Goal: Task Accomplishment & Management: Manage account settings

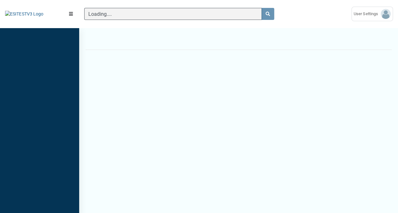
scroll to position [3, 0]
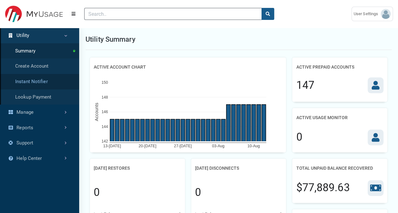
click at [35, 80] on link "Instant Notifier" at bounding box center [39, 82] width 79 height 16
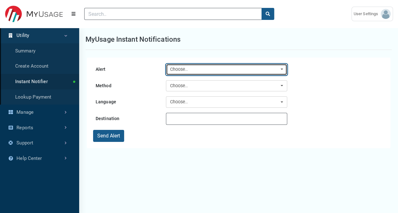
click at [197, 72] on div "Choose.." at bounding box center [224, 69] width 109 height 7
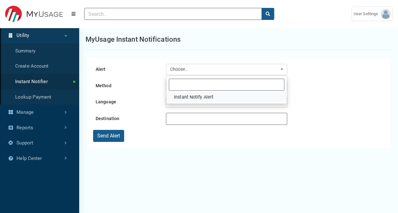
click at [200, 98] on span "Instant Notify Alert" at bounding box center [194, 97] width 40 height 7
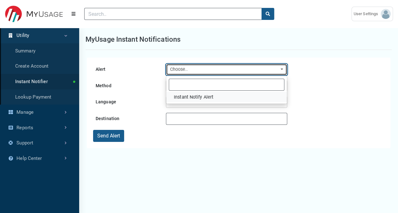
select select "32"
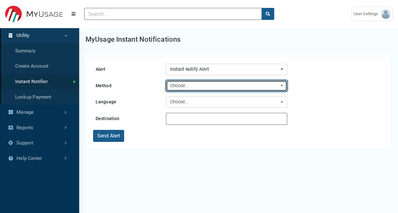
click at [201, 86] on div "Choose.." at bounding box center [224, 86] width 109 height 7
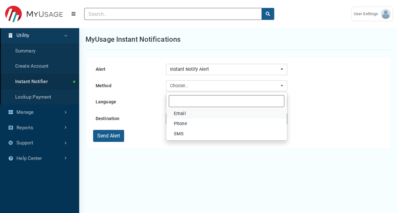
click at [192, 117] on link "Email" at bounding box center [226, 114] width 121 height 10
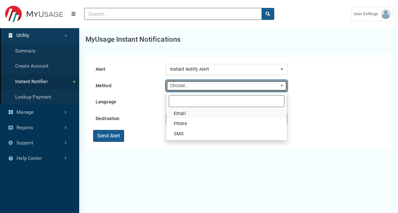
select select "Email"
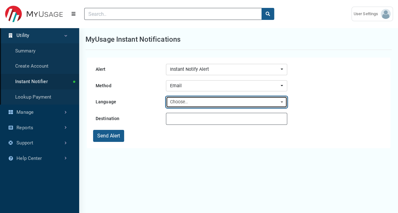
click at [196, 102] on div "Choose.." at bounding box center [224, 102] width 109 height 7
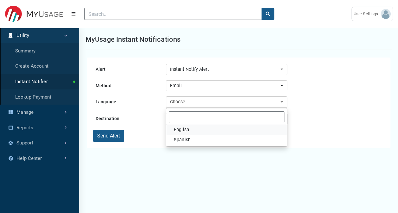
click at [196, 130] on link "English" at bounding box center [226, 130] width 121 height 10
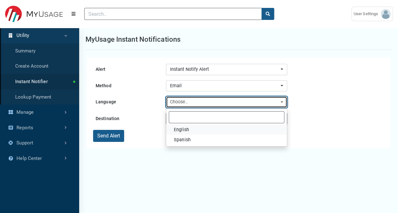
select select "en-us"
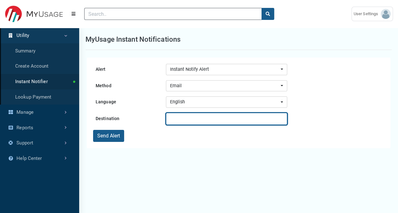
click at [194, 122] on input "text" at bounding box center [226, 119] width 121 height 12
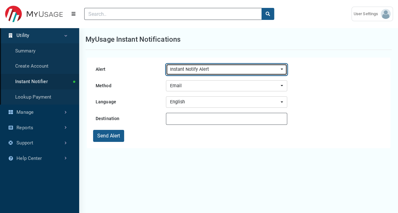
click at [207, 68] on div "Instant Notify Alert" at bounding box center [224, 69] width 109 height 7
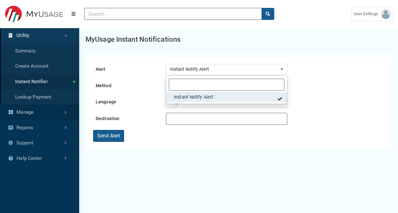
click at [33, 111] on link "Manage" at bounding box center [39, 113] width 79 height 16
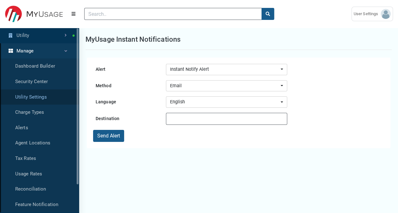
click at [39, 102] on link "Utility Settings" at bounding box center [39, 98] width 79 height 16
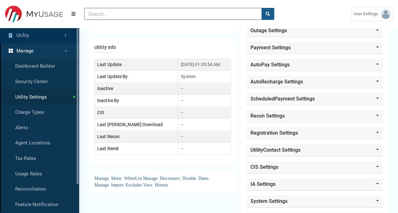
scroll to position [155, 0]
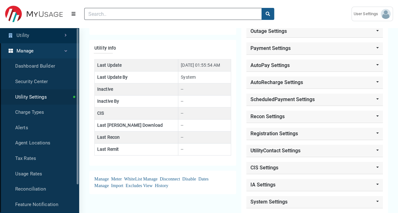
click at [37, 35] on link "Utility" at bounding box center [39, 36] width 79 height 16
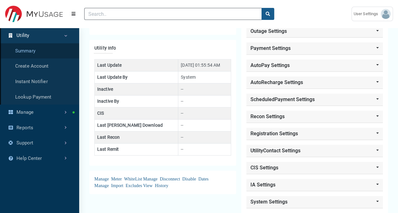
click at [32, 53] on link "Summary" at bounding box center [39, 51] width 79 height 16
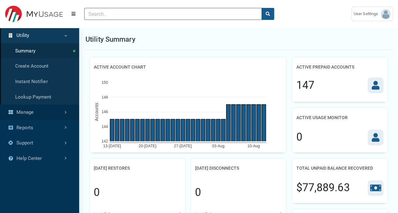
click at [42, 116] on link "Manage" at bounding box center [39, 113] width 79 height 16
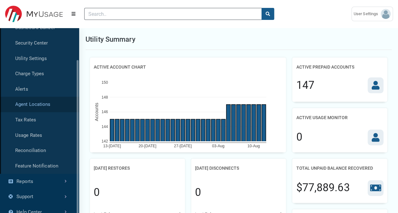
scroll to position [41, 0]
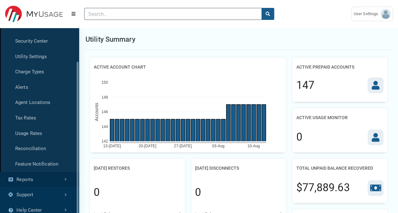
click at [34, 181] on link "Reports" at bounding box center [39, 180] width 79 height 16
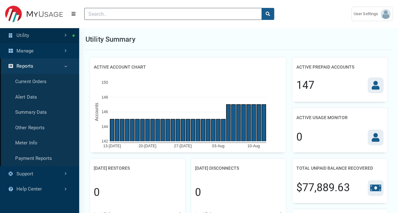
click at [60, 37] on link "Utility" at bounding box center [39, 36] width 79 height 16
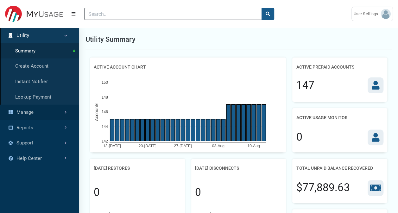
click at [42, 110] on link "Manage" at bounding box center [39, 113] width 79 height 16
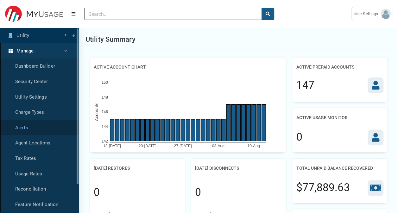
click at [43, 128] on link "Alerts" at bounding box center [39, 128] width 79 height 16
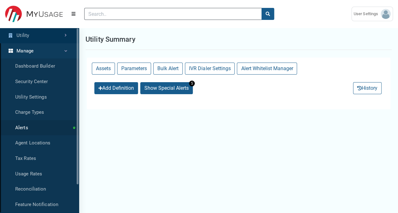
select select "25 per page"
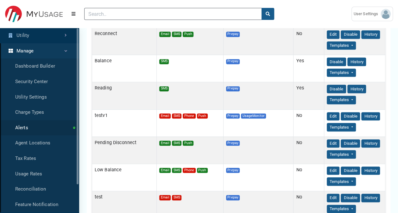
scroll to position [174, 0]
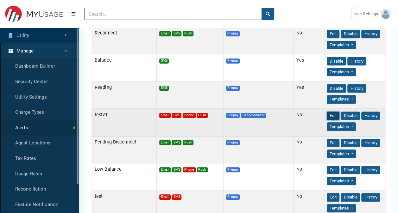
click at [328, 112] on button "Edit" at bounding box center [333, 116] width 13 height 9
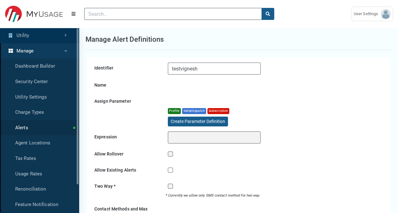
select select
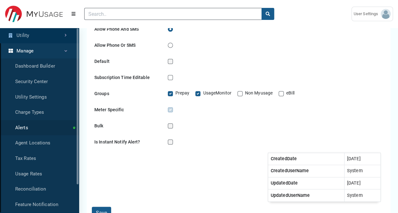
scroll to position [404, 0]
click at [175, 144] on label "Is Instant Notify Alert?" at bounding box center [197, 141] width 45 height 7
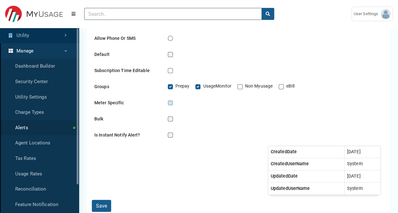
scroll to position [410, 0]
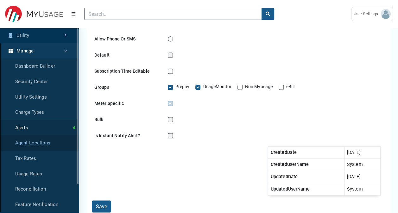
click at [53, 141] on link "Agent Locations" at bounding box center [39, 144] width 79 height 16
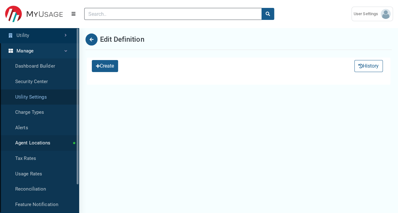
select select "25 per page"
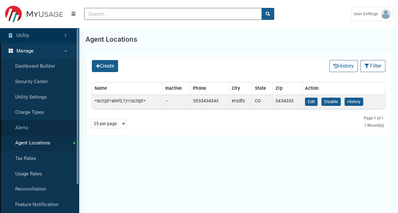
click at [51, 122] on link "Alerts" at bounding box center [39, 128] width 79 height 16
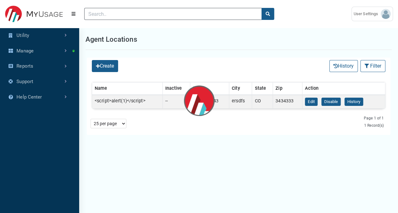
select select "25 per page"
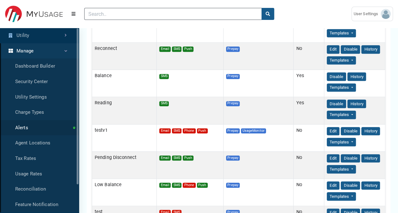
scroll to position [160, 0]
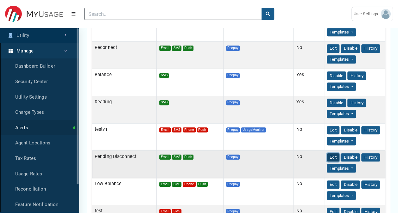
click at [327, 154] on button "Edit" at bounding box center [333, 158] width 13 height 9
select select
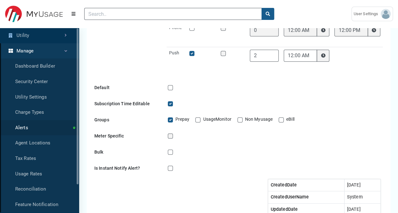
scroll to position [368, 0]
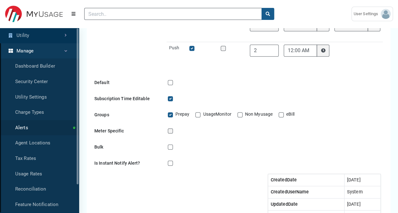
click at [175, 164] on label "Is Instant Notify Alert?" at bounding box center [197, 163] width 45 height 7
click at [173, 164] on input "Is Instant Notify Alert?" at bounding box center [175, 163] width 5 height 6
checkbox input "true"
checkbox input "false"
type input "0"
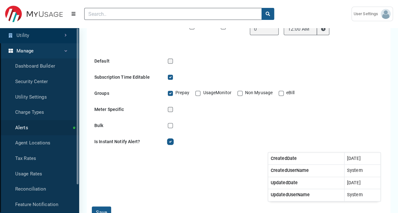
scroll to position [452, 0]
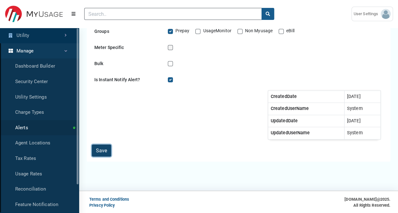
click at [105, 153] on button "Save" at bounding box center [101, 151] width 19 height 12
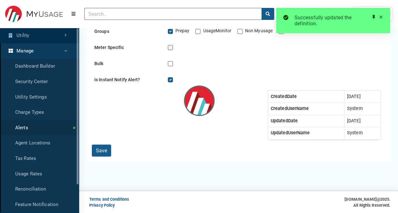
click at [37, 40] on link "Utility" at bounding box center [39, 36] width 79 height 16
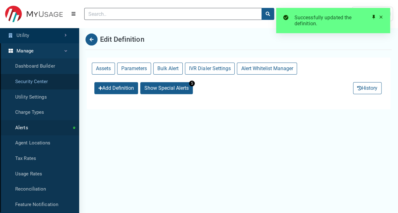
select select "25 per page"
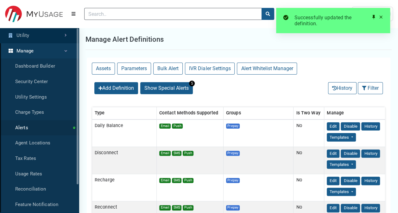
click at [46, 40] on link "Utility" at bounding box center [39, 36] width 79 height 16
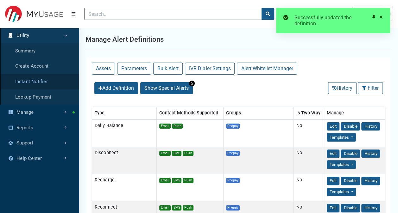
click at [39, 83] on link "Instant Notifier" at bounding box center [39, 82] width 79 height 16
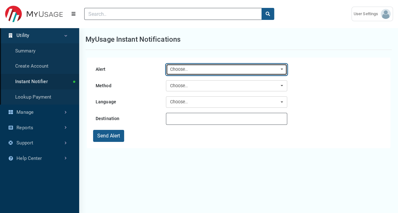
click at [200, 72] on div "Choose.." at bounding box center [224, 69] width 109 height 7
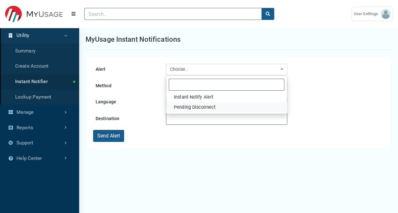
click at [194, 106] on span "Pending Disconnect" at bounding box center [195, 107] width 42 height 7
select select "15"
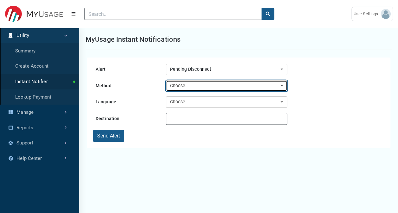
click at [191, 85] on div "Choose.." at bounding box center [224, 86] width 109 height 7
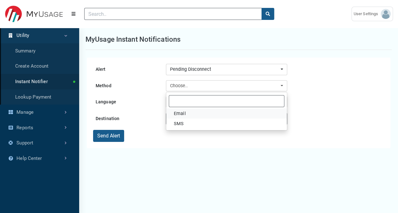
click at [186, 114] on link "Email" at bounding box center [226, 114] width 121 height 10
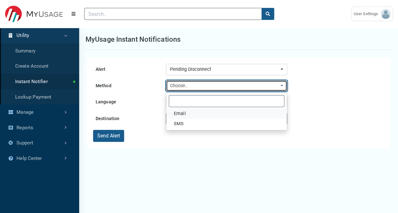
select select "Email"
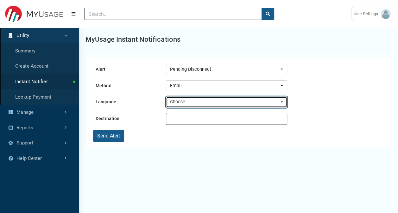
click at [190, 101] on div "Choose.." at bounding box center [224, 102] width 109 height 7
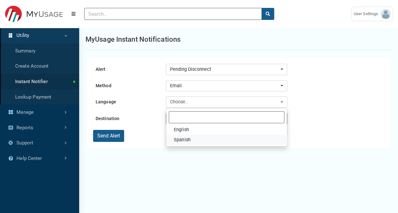
click at [182, 137] on span "Spanish" at bounding box center [182, 140] width 17 height 7
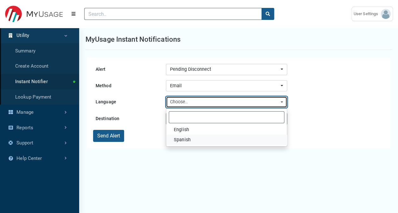
select select "es-us"
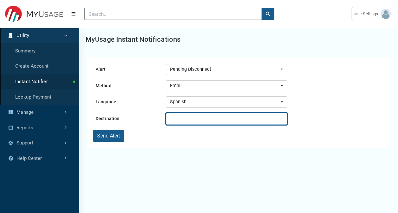
click at [184, 118] on input "text" at bounding box center [226, 119] width 121 height 12
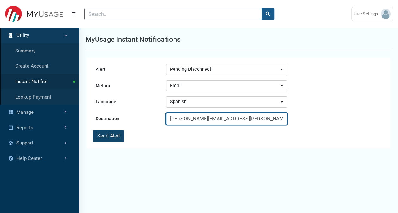
type input "[PERSON_NAME][EMAIL_ADDRESS][PERSON_NAME][DOMAIN_NAME]"
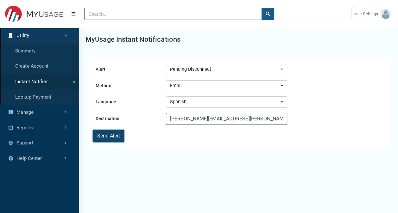
click at [109, 137] on button "Send Alert" at bounding box center [108, 136] width 31 height 12
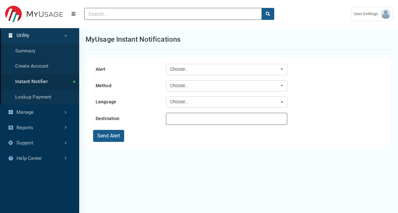
click at [90, 28] on main "MyUsage Instant Notifications Alert Instant Notify Alert Pending Disconnect Cho…" at bounding box center [199, 135] width 398 height 270
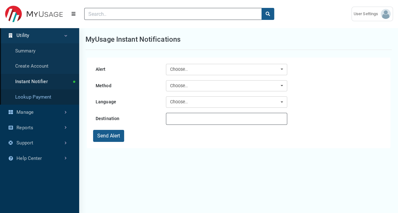
click at [54, 95] on link "Lookup Payment" at bounding box center [39, 98] width 79 height 16
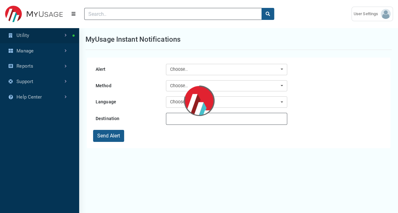
click at [61, 42] on link "Utility" at bounding box center [39, 36] width 79 height 16
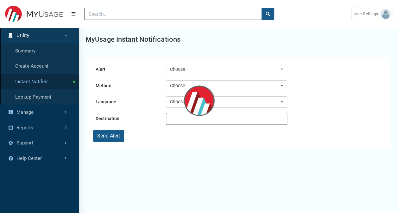
click at [53, 84] on link "Instant Notifier" at bounding box center [39, 82] width 79 height 16
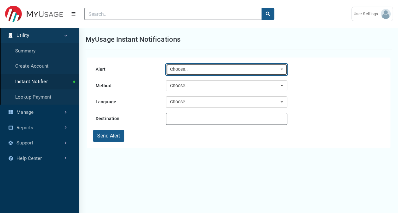
click at [176, 67] on div "Choose.." at bounding box center [224, 69] width 109 height 7
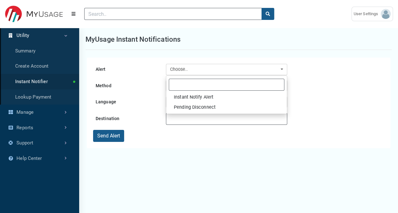
click at [48, 36] on link "Utility" at bounding box center [39, 36] width 79 height 16
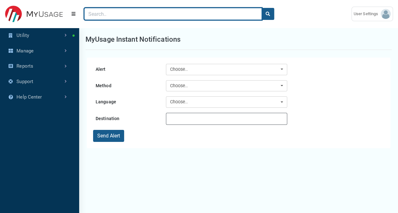
click at [114, 13] on input "Search" at bounding box center [173, 14] width 178 height 12
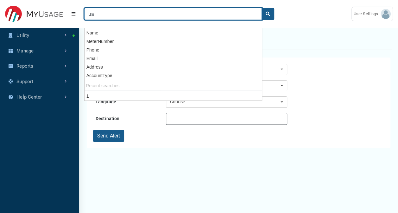
type input "u"
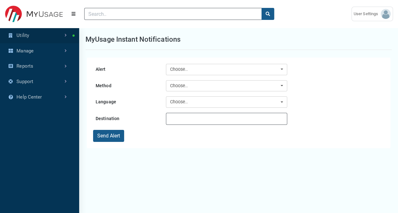
click at [35, 37] on link "Utility" at bounding box center [39, 36] width 79 height 16
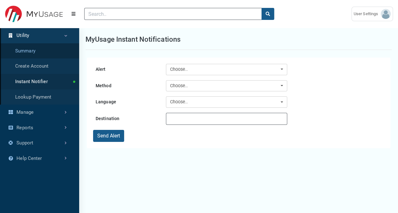
click at [37, 49] on link "Summary" at bounding box center [39, 51] width 79 height 16
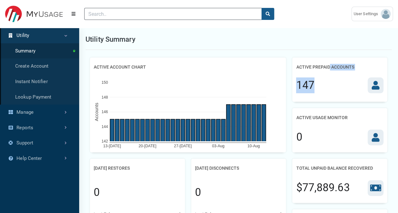
drag, startPoint x: 329, startPoint y: 67, endPoint x: 379, endPoint y: 89, distance: 54.4
click at [379, 89] on div "Active Prepaid Accounts 147" at bounding box center [339, 80] width 95 height 44
click at [379, 89] on icon at bounding box center [376, 85] width 8 height 9
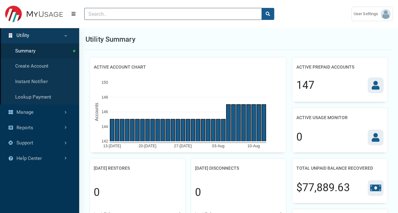
click at [379, 89] on icon at bounding box center [376, 85] width 8 height 9
click at [28, 116] on link "Manage" at bounding box center [39, 113] width 79 height 16
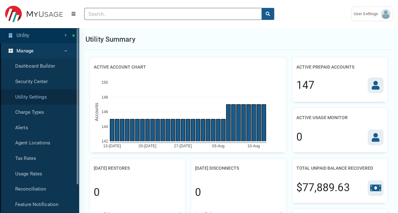
click at [32, 102] on link "Utility Settings" at bounding box center [39, 98] width 79 height 16
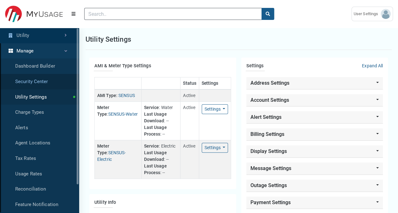
click at [42, 74] on link "Security Center" at bounding box center [39, 82] width 79 height 16
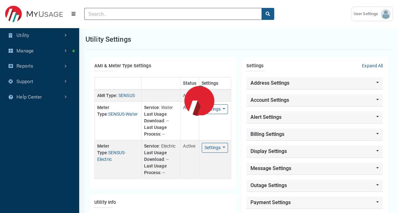
select select "25 per page"
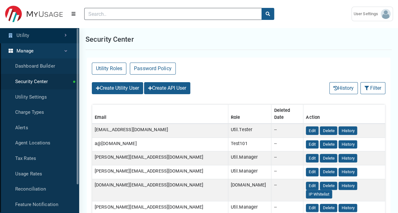
click at [26, 38] on link "Utility" at bounding box center [39, 36] width 79 height 16
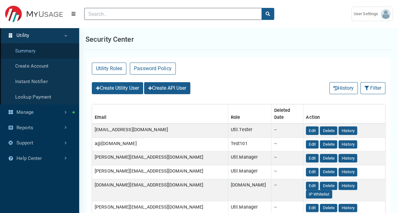
click at [29, 51] on link "Summary" at bounding box center [39, 51] width 79 height 16
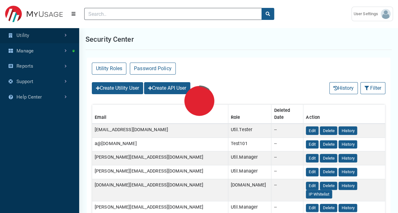
click at [31, 35] on link "Utility" at bounding box center [39, 36] width 79 height 16
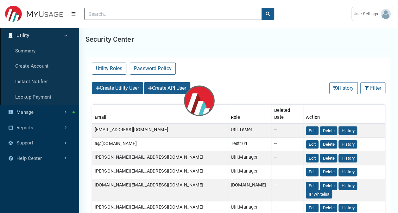
click at [31, 35] on link "Utility" at bounding box center [39, 36] width 79 height 16
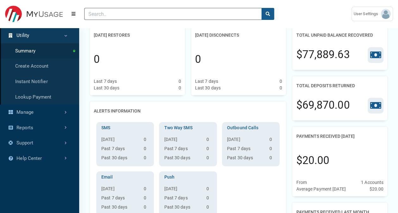
scroll to position [133, 0]
click at [377, 104] on icon at bounding box center [375, 106] width 11 height 9
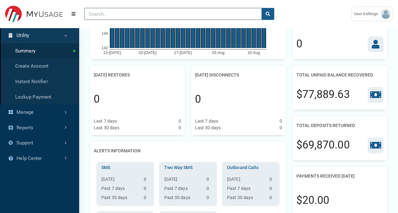
scroll to position [93, 0]
click at [376, 98] on icon at bounding box center [375, 95] width 11 height 9
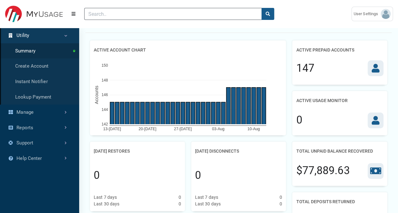
scroll to position [7, 0]
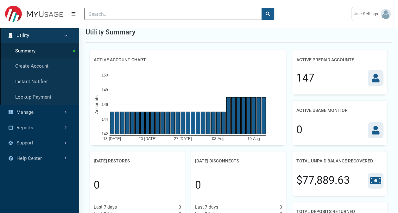
click at [375, 86] on div at bounding box center [376, 78] width 16 height 16
click at [72, 12] on icon "Menu" at bounding box center [74, 14] width 4 height 4
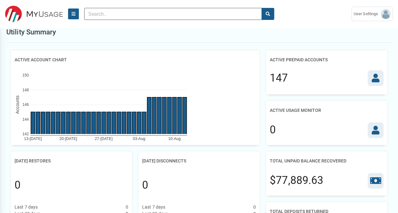
click at [72, 12] on icon "Menu" at bounding box center [74, 14] width 4 height 4
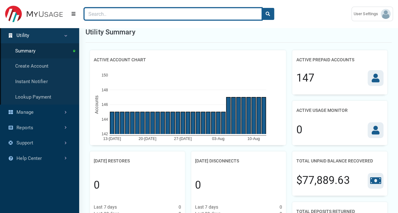
drag, startPoint x: 232, startPoint y: 21, endPoint x: 227, endPoint y: 17, distance: 6.1
click at [227, 17] on div at bounding box center [212, 14] width 267 height 22
click at [227, 17] on input "Search" at bounding box center [173, 14] width 178 height 12
click at [98, 12] on input "Search" at bounding box center [173, 14] width 178 height 12
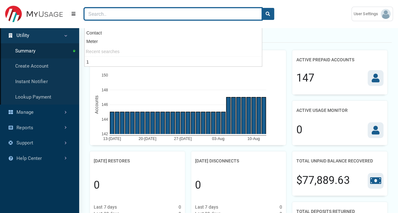
click at [99, 14] on input "Search" at bounding box center [173, 14] width 178 height 12
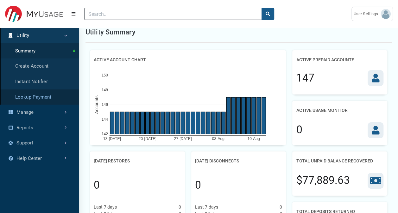
click at [56, 101] on link "Lookup Payment" at bounding box center [39, 98] width 79 height 16
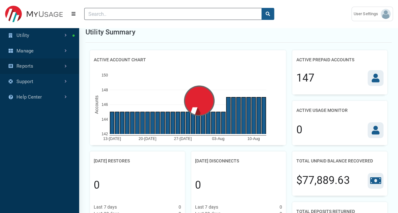
click at [54, 72] on link "Reports" at bounding box center [39, 67] width 79 height 16
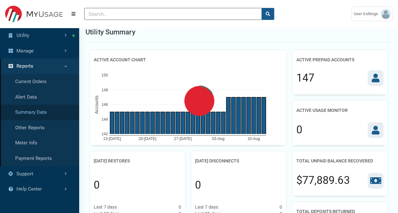
click at [37, 118] on link "Summary Data" at bounding box center [39, 113] width 79 height 16
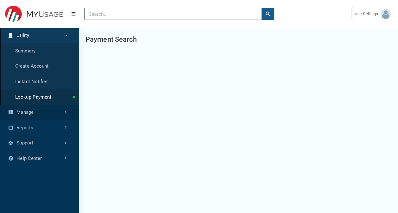
click at [50, 109] on link "Manage" at bounding box center [39, 113] width 79 height 16
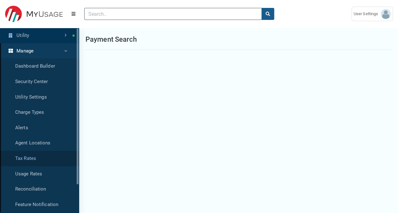
scroll to position [41, 0]
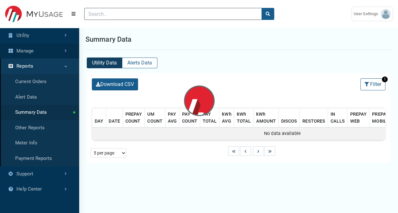
click at [56, 45] on link "Manage" at bounding box center [39, 51] width 79 height 16
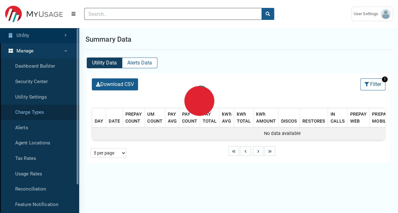
select select "25 per page"
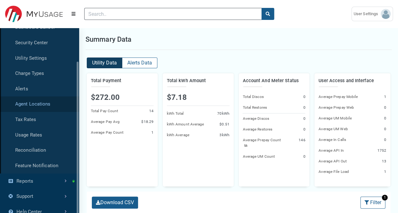
scroll to position [41, 0]
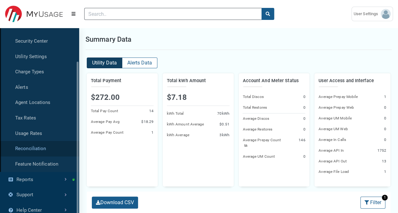
click at [39, 149] on link "Reconciliation" at bounding box center [39, 149] width 79 height 16
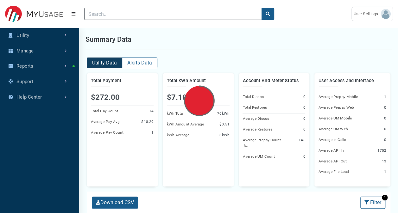
click at [117, 81] on h2 "Total Payment" at bounding box center [122, 81] width 63 height 7
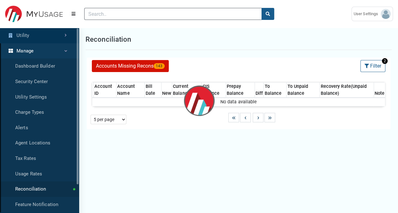
select select "25 per page"
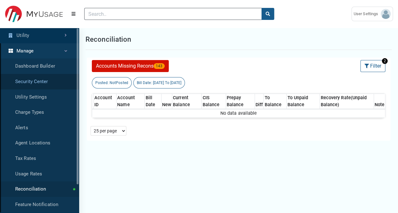
click at [43, 77] on link "Security Center" at bounding box center [39, 82] width 79 height 16
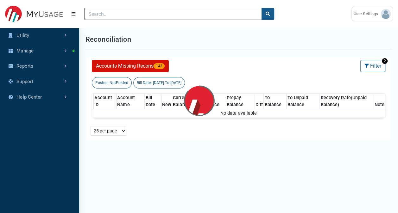
select select "25 per page"
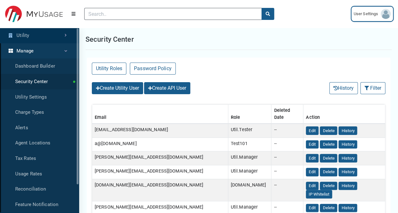
click at [367, 13] on span "User Settings" at bounding box center [367, 14] width 27 height 6
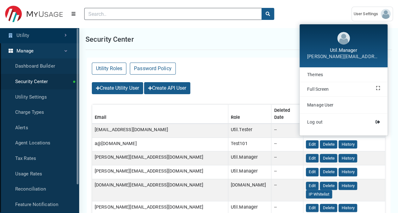
click at [358, 52] on div "Util.Manager" at bounding box center [343, 50] width 73 height 6
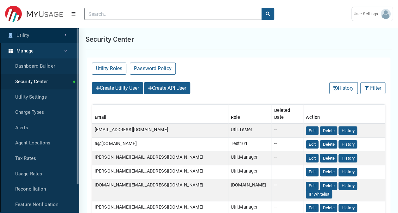
click at [42, 35] on link "Utility" at bounding box center [39, 36] width 79 height 16
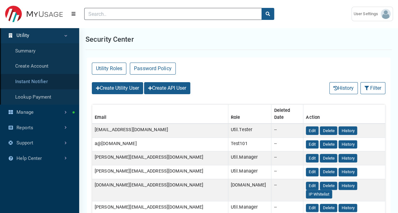
click at [37, 76] on link "Instant Notifier" at bounding box center [39, 82] width 79 height 16
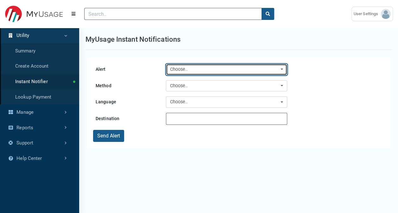
click at [200, 66] on div "Choose.." at bounding box center [224, 69] width 109 height 7
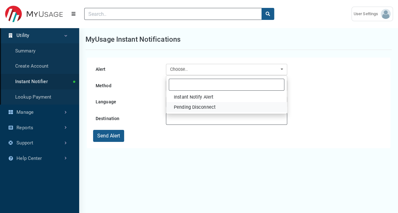
click at [198, 105] on span "Pending Disconnect" at bounding box center [195, 107] width 42 height 7
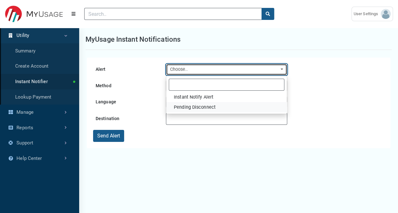
select select "15"
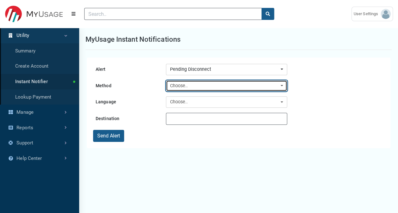
click at [192, 89] on button "Choose.." at bounding box center [226, 85] width 121 height 11
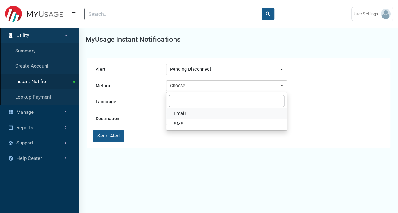
click at [191, 111] on link "Email" at bounding box center [226, 114] width 121 height 10
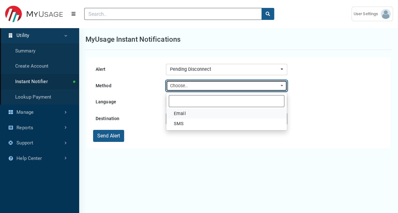
select select "Email"
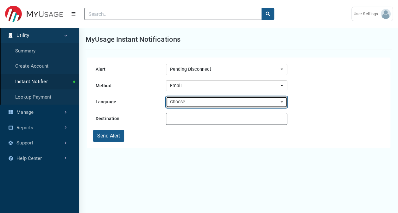
click at [191, 99] on div "Choose.." at bounding box center [224, 102] width 109 height 7
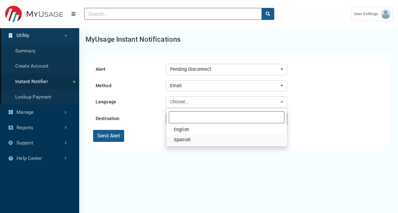
click at [187, 142] on span "Spanish" at bounding box center [182, 140] width 17 height 7
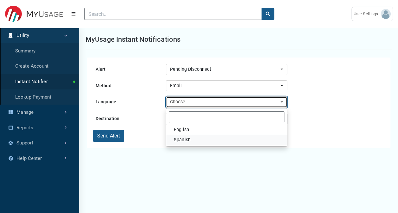
select select "es-us"
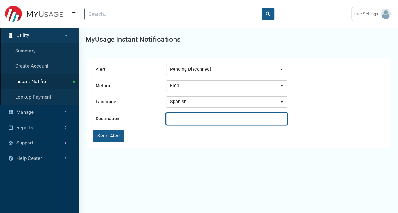
click at [177, 116] on input "text" at bounding box center [226, 119] width 121 height 12
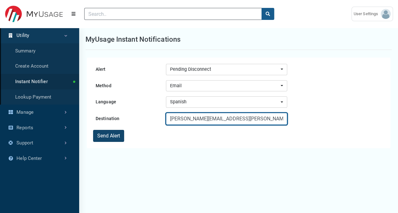
type input "[PERSON_NAME][EMAIL_ADDRESS][PERSON_NAME][DOMAIN_NAME]"
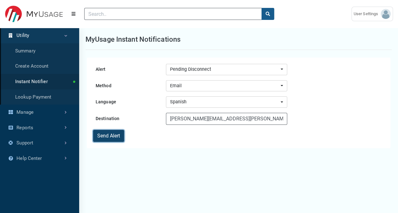
click at [106, 132] on button "Send Alert" at bounding box center [108, 136] width 31 height 12
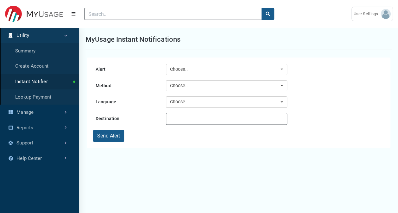
click at [198, 63] on div "Alert Instant Notify Alert Pending Disconnect Choose.. Method Choose.. Language…" at bounding box center [239, 103] width 304 height 91
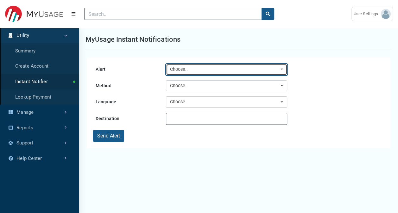
click at [198, 68] on div "Choose.." at bounding box center [224, 69] width 109 height 7
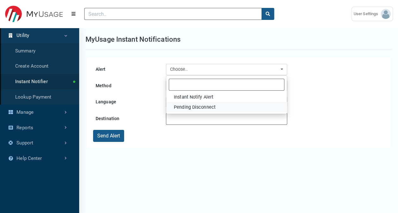
click at [192, 105] on span "Pending Disconnect" at bounding box center [195, 107] width 42 height 7
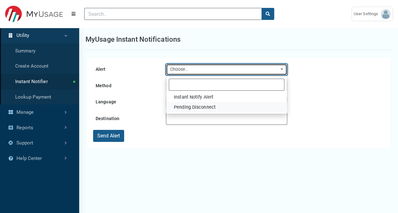
select select "15"
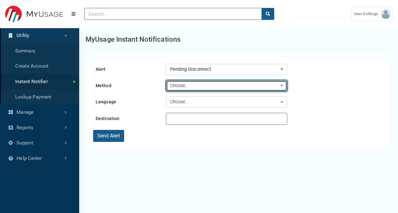
click at [186, 83] on div "Choose.." at bounding box center [224, 86] width 109 height 7
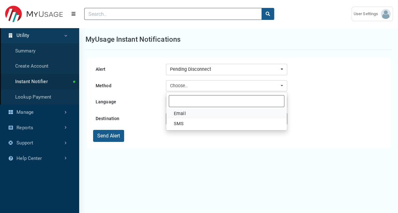
click at [181, 117] on span "Email" at bounding box center [180, 114] width 12 height 7
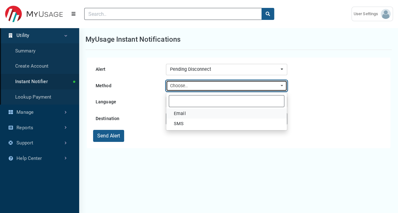
select select "Email"
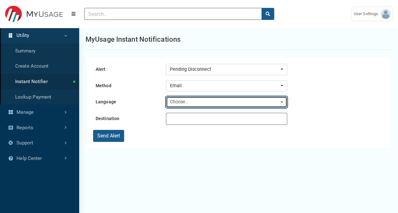
drag, startPoint x: 186, startPoint y: 102, endPoint x: 190, endPoint y: 99, distance: 5.0
click at [190, 99] on div "Choose.." at bounding box center [224, 102] width 109 height 7
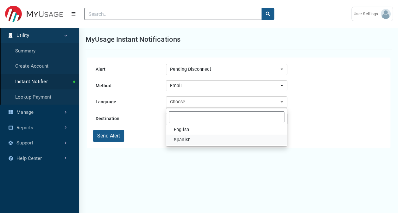
click at [190, 139] on span "Spanish" at bounding box center [182, 140] width 17 height 7
select select "es-us"
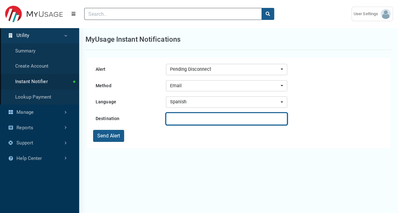
click at [192, 120] on input "text" at bounding box center [226, 119] width 121 height 12
paste input "[PERSON_NAME][EMAIL_ADDRESS][PERSON_NAME][DOMAIN_NAME]"
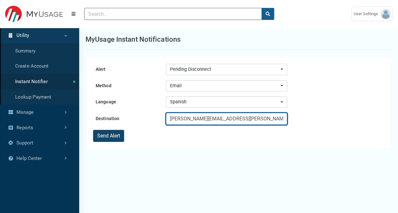
type input "[PERSON_NAME][EMAIL_ADDRESS][PERSON_NAME][DOMAIN_NAME]"
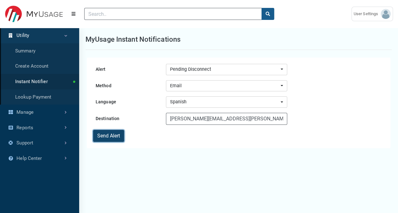
click at [99, 134] on button "Send Alert" at bounding box center [108, 136] width 31 height 12
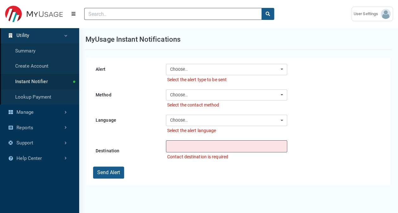
click at [33, 21] on img at bounding box center [34, 14] width 58 height 17
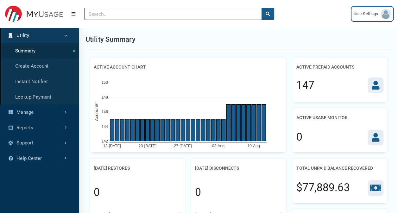
click at [382, 7] on link "User Settings" at bounding box center [372, 14] width 41 height 15
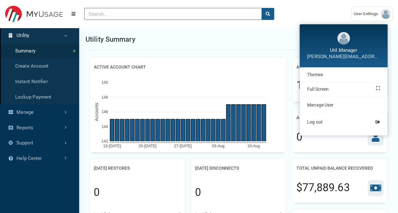
click at [61, 33] on link "Utility" at bounding box center [39, 36] width 79 height 16
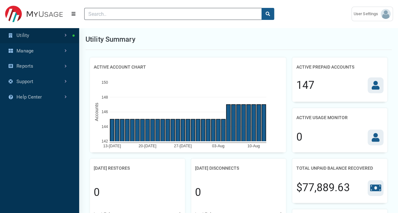
click at [61, 33] on link "Utility" at bounding box center [39, 36] width 79 height 16
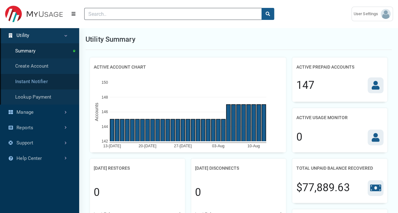
click at [44, 80] on link "Instant Notifier" at bounding box center [39, 82] width 79 height 16
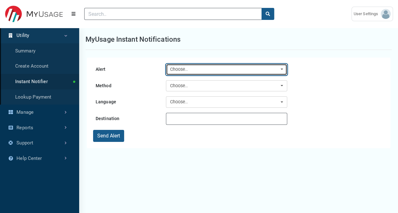
click at [187, 67] on div "Choose.." at bounding box center [224, 69] width 109 height 7
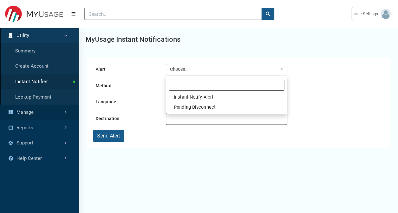
click at [38, 113] on link "Manage" at bounding box center [39, 113] width 79 height 16
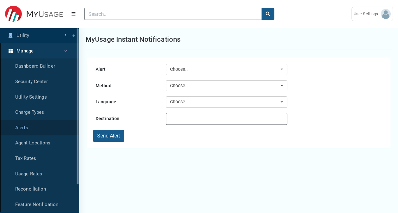
click at [34, 122] on link "Alerts" at bounding box center [39, 128] width 79 height 16
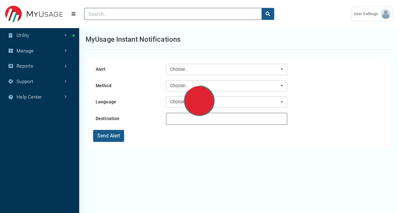
select select "25 per page"
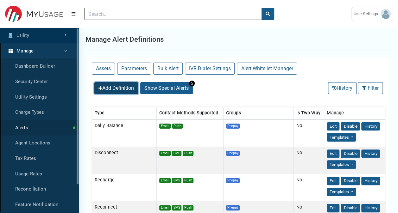
click at [108, 85] on button "Add Definition" at bounding box center [116, 88] width 44 height 12
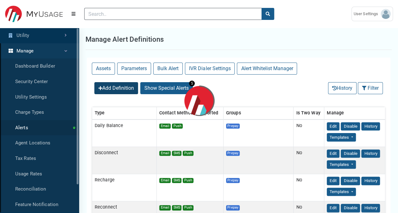
select select
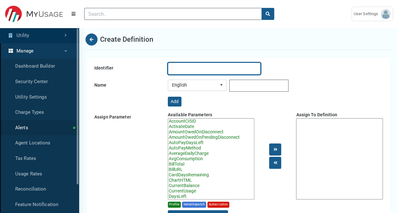
click at [196, 68] on input "Identifier" at bounding box center [214, 69] width 93 height 12
type input "PendingDisconnect"
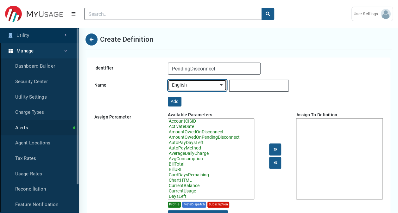
click at [203, 81] on button "English" at bounding box center [197, 85] width 59 height 11
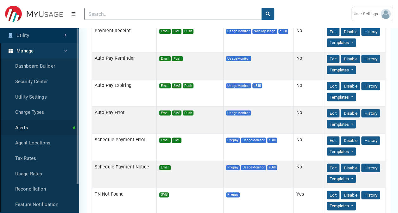
scroll to position [653, 0]
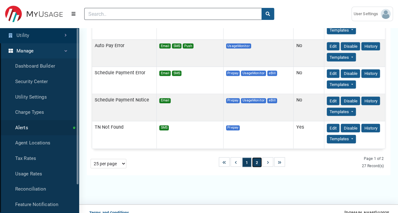
click at [255, 158] on button "2" at bounding box center [256, 163] width 9 height 10
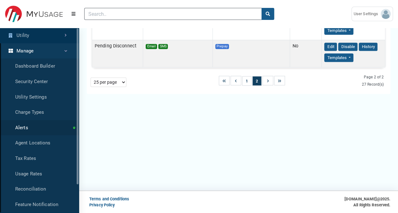
click at [101, 81] on select "5 per page 10 per page 25 per page 50 per page 100 per page" at bounding box center [109, 83] width 36 height 10
select select "50 per page"
click at [91, 87] on select "5 per page 10 per page 25 per page 50 per page 100 per page" at bounding box center [109, 83] width 36 height 10
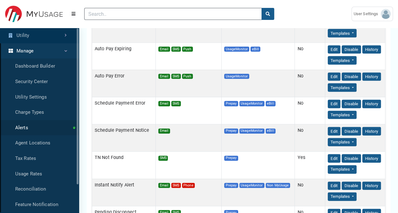
scroll to position [706, 0]
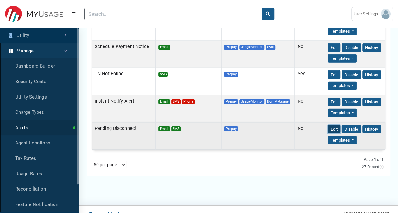
click at [328, 125] on button "Edit" at bounding box center [334, 129] width 13 height 9
select select
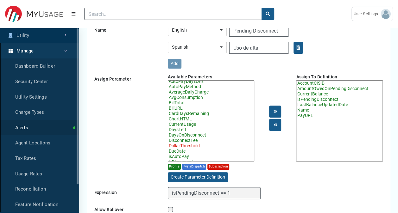
scroll to position [11, 0]
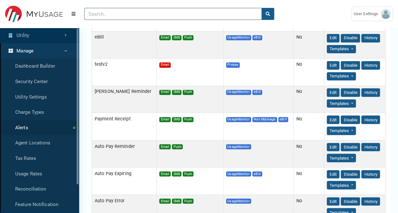
scroll to position [653, 0]
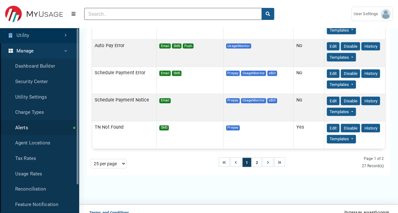
click at [103, 159] on select "5 per page 10 per page 25 per page 50 per page 100 per page" at bounding box center [109, 164] width 36 height 10
select select "50 per page"
click at [91, 169] on select "5 per page 10 per page 25 per page 50 per page 100 per page" at bounding box center [109, 164] width 36 height 10
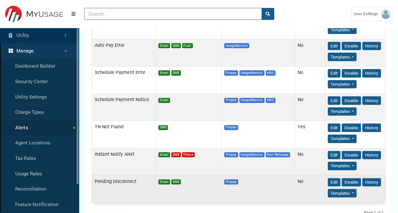
scroll to position [706, 0]
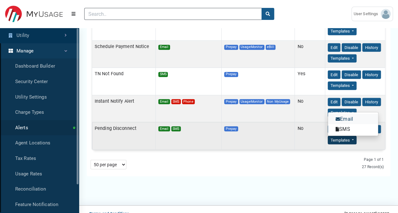
click at [349, 114] on link "Email" at bounding box center [353, 119] width 50 height 10
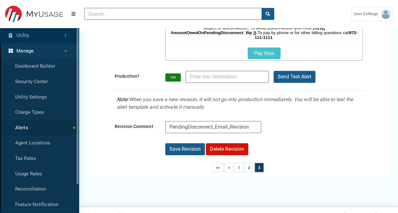
scroll to position [160, 0]
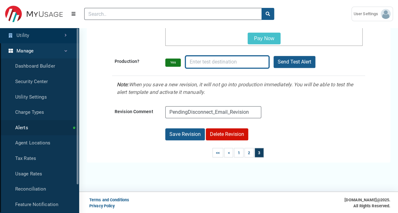
click at [231, 62] on input "Production?" at bounding box center [227, 62] width 83 height 12
type input "p"
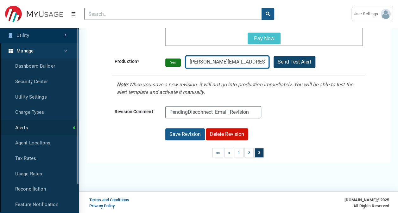
type input "[PERSON_NAME][EMAIL_ADDRESS][PERSON_NAME][DOMAIN_NAME]"
click at [287, 60] on button "Send Test Alert" at bounding box center [295, 62] width 42 height 12
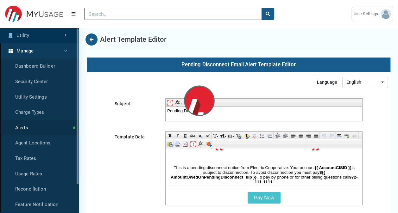
select select "25 per page"
